Goal: Task Accomplishment & Management: Complete application form

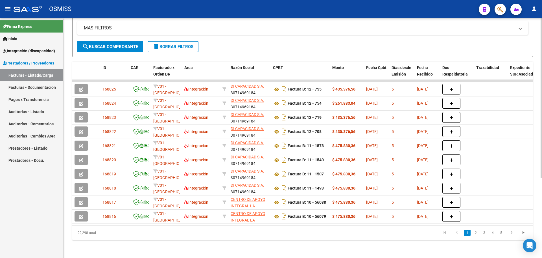
scroll to position [121, 0]
click at [23, 49] on span "Integración (discapacidad)" at bounding box center [29, 51] width 52 height 6
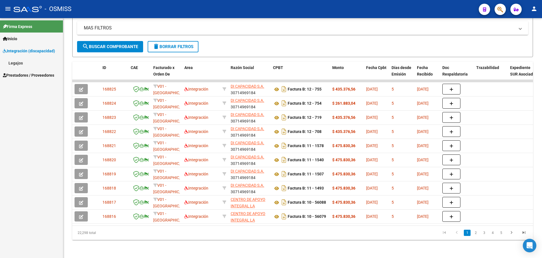
click at [21, 62] on link "Legajos" at bounding box center [31, 63] width 63 height 12
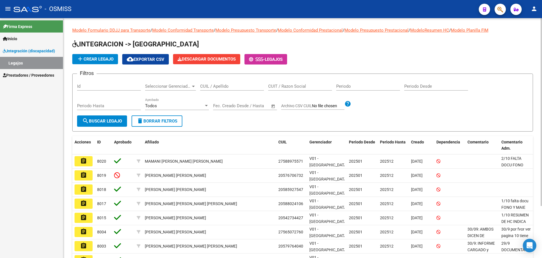
click at [229, 87] on input "CUIL / Apellido" at bounding box center [232, 86] width 64 height 5
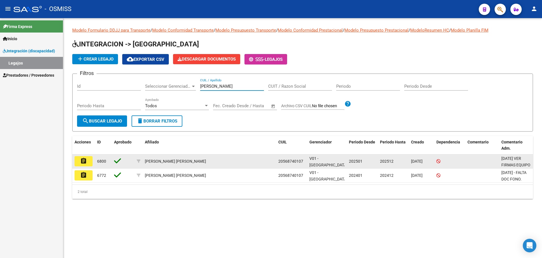
type input "AGUIAR"
click at [88, 159] on button "assignment" at bounding box center [84, 161] width 18 height 10
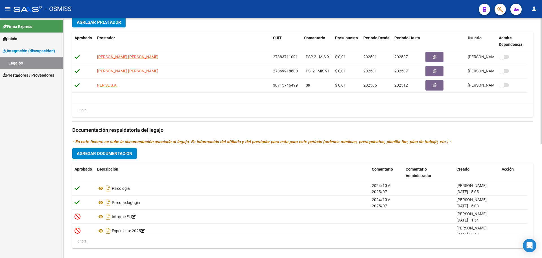
scroll to position [218, 0]
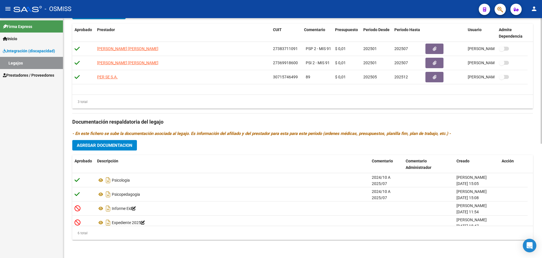
click at [110, 146] on span "Agregar Documentacion" at bounding box center [105, 145] width 56 height 5
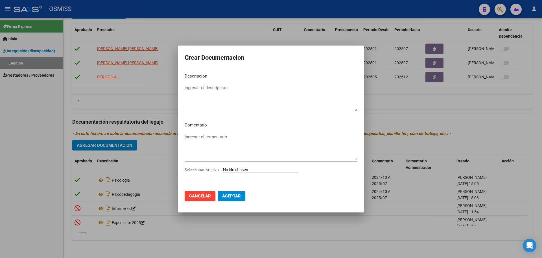
click at [260, 168] on input "Seleccionar Archivo" at bounding box center [260, 169] width 75 height 5
type input "C:\fakepath\Aguiar Lorenzo.pdf"
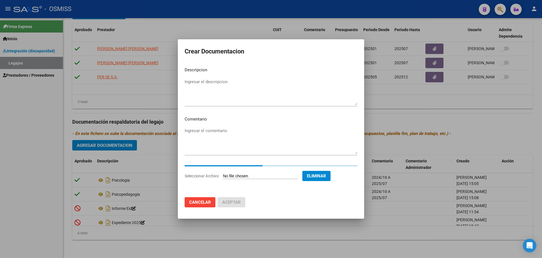
click at [207, 83] on textarea "Ingresar el descripcion" at bounding box center [271, 92] width 173 height 27
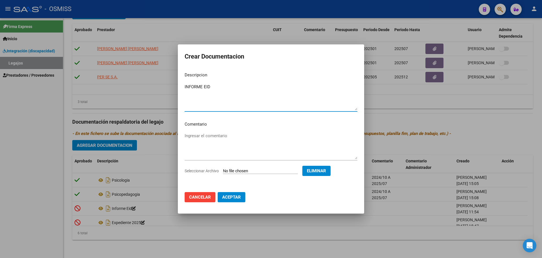
type textarea "INFORME EID"
click at [233, 198] on span "Aceptar" at bounding box center [231, 196] width 19 height 5
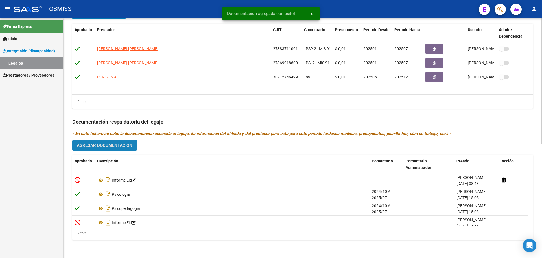
click at [98, 145] on span "Agregar Documentacion" at bounding box center [105, 145] width 56 height 5
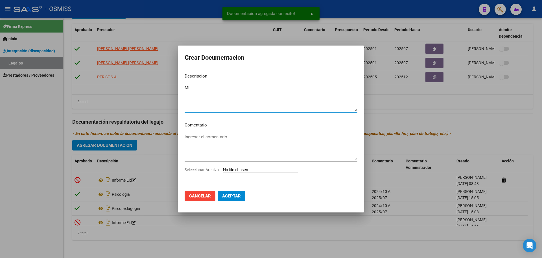
type textarea "MII"
click at [251, 169] on input "Seleccionar Archivo" at bounding box center [260, 169] width 75 height 5
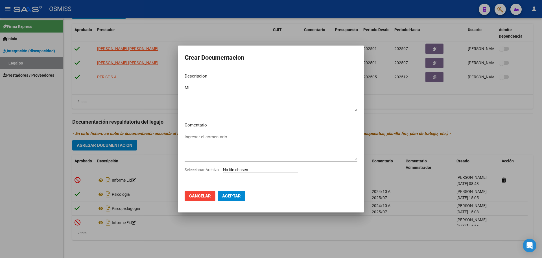
type input "C:\fakepath\.AGUIAR LORENZO- MII.pdf"
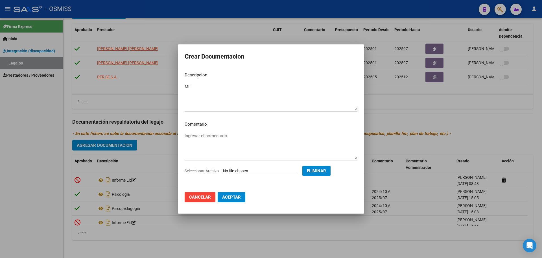
click at [240, 197] on span "Aceptar" at bounding box center [231, 196] width 19 height 5
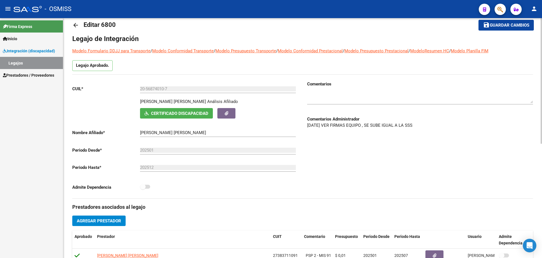
scroll to position [0, 0]
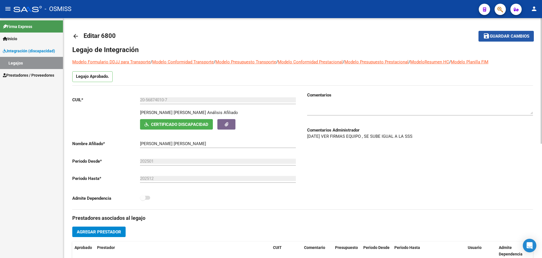
click at [501, 36] on span "Guardar cambios" at bounding box center [510, 36] width 40 height 5
click at [75, 38] on mat-icon "arrow_back" at bounding box center [75, 36] width 7 height 7
